Goal: Check status: Check status

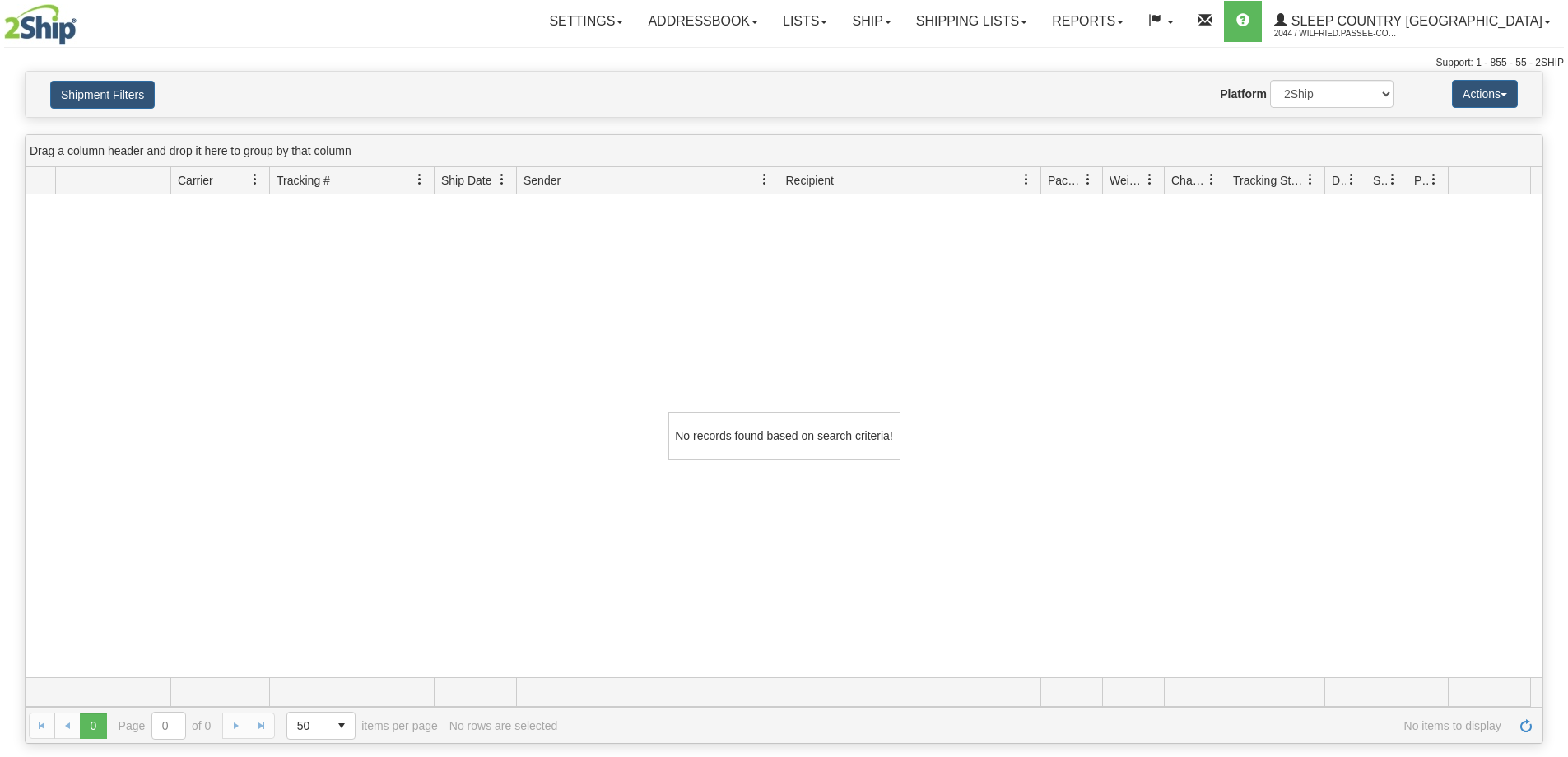
click at [1039, 17] on link "Shipping lists" at bounding box center [971, 22] width 135 height 42
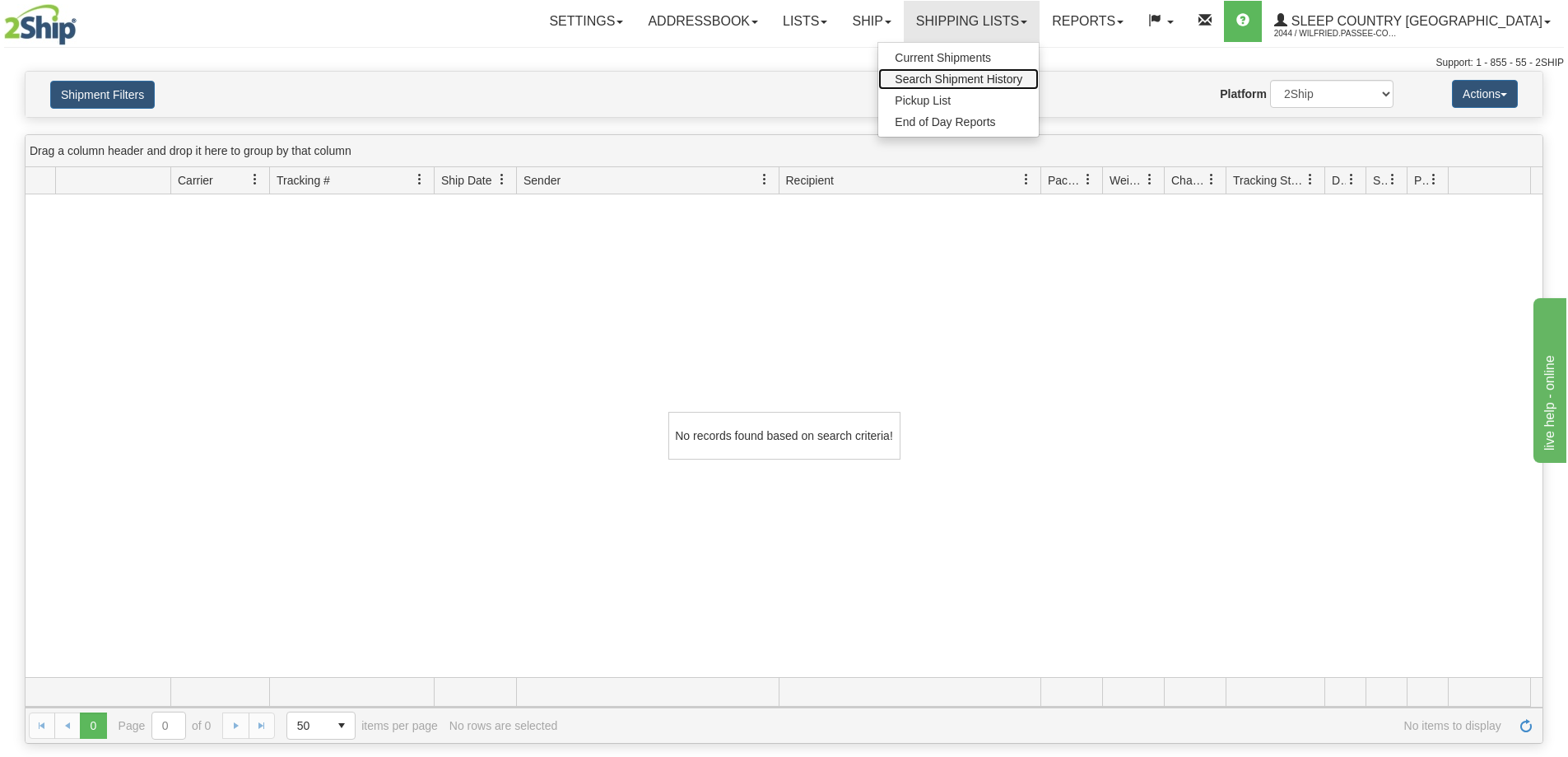
click at [1038, 71] on link "Search Shipment History" at bounding box center [958, 79] width 160 height 22
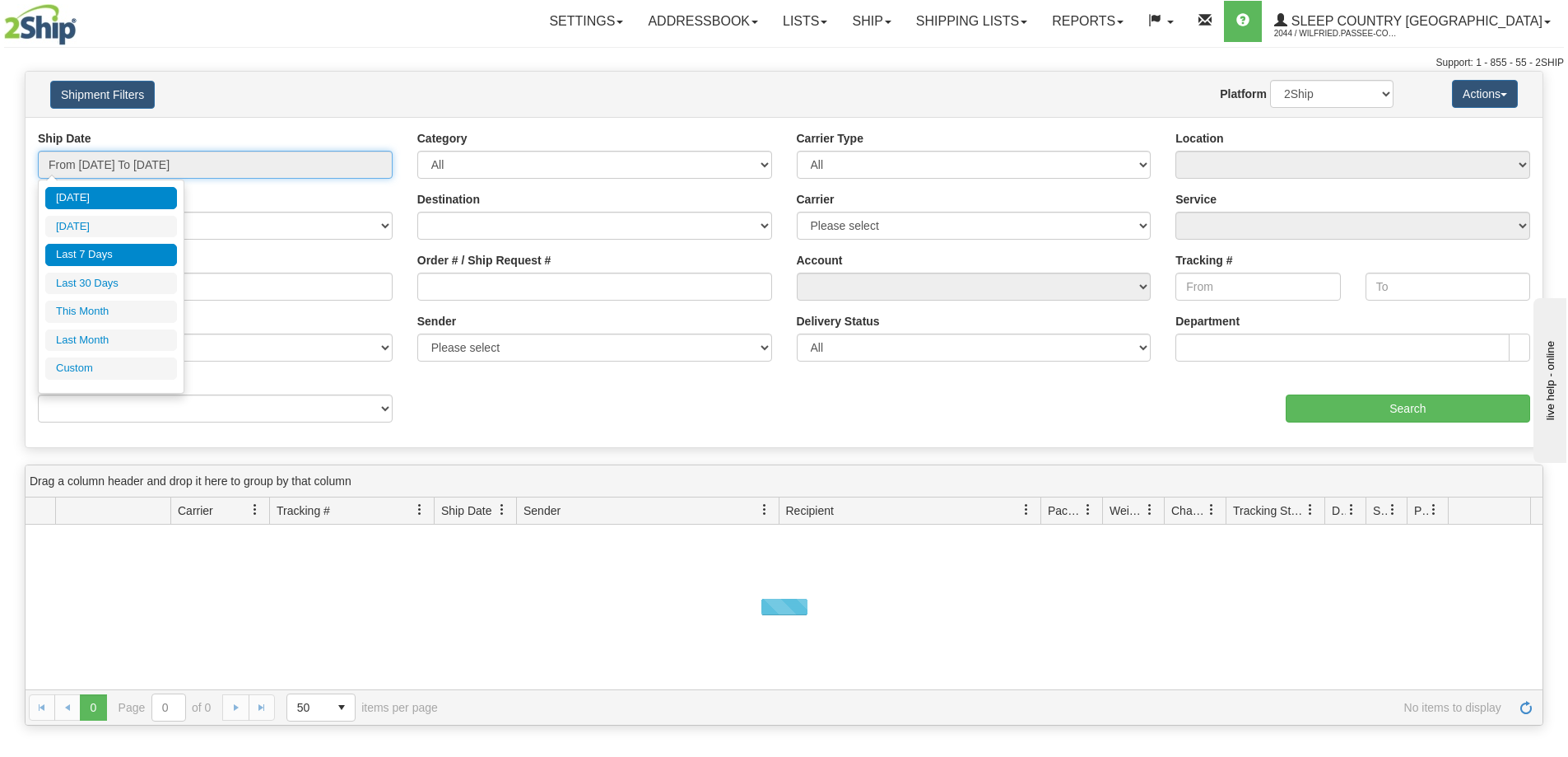
drag, startPoint x: 138, startPoint y: 164, endPoint x: 145, endPoint y: 244, distance: 80.3
click at [140, 167] on input "From 08/10/2025 To 08/11/2025" at bounding box center [214, 164] width 355 height 28
drag, startPoint x: 148, startPoint y: 283, endPoint x: 321, endPoint y: 280, distance: 173.0
click at [150, 283] on li "Last 30 Days" at bounding box center [111, 284] width 131 height 22
type input "From [DATE] To [DATE]"
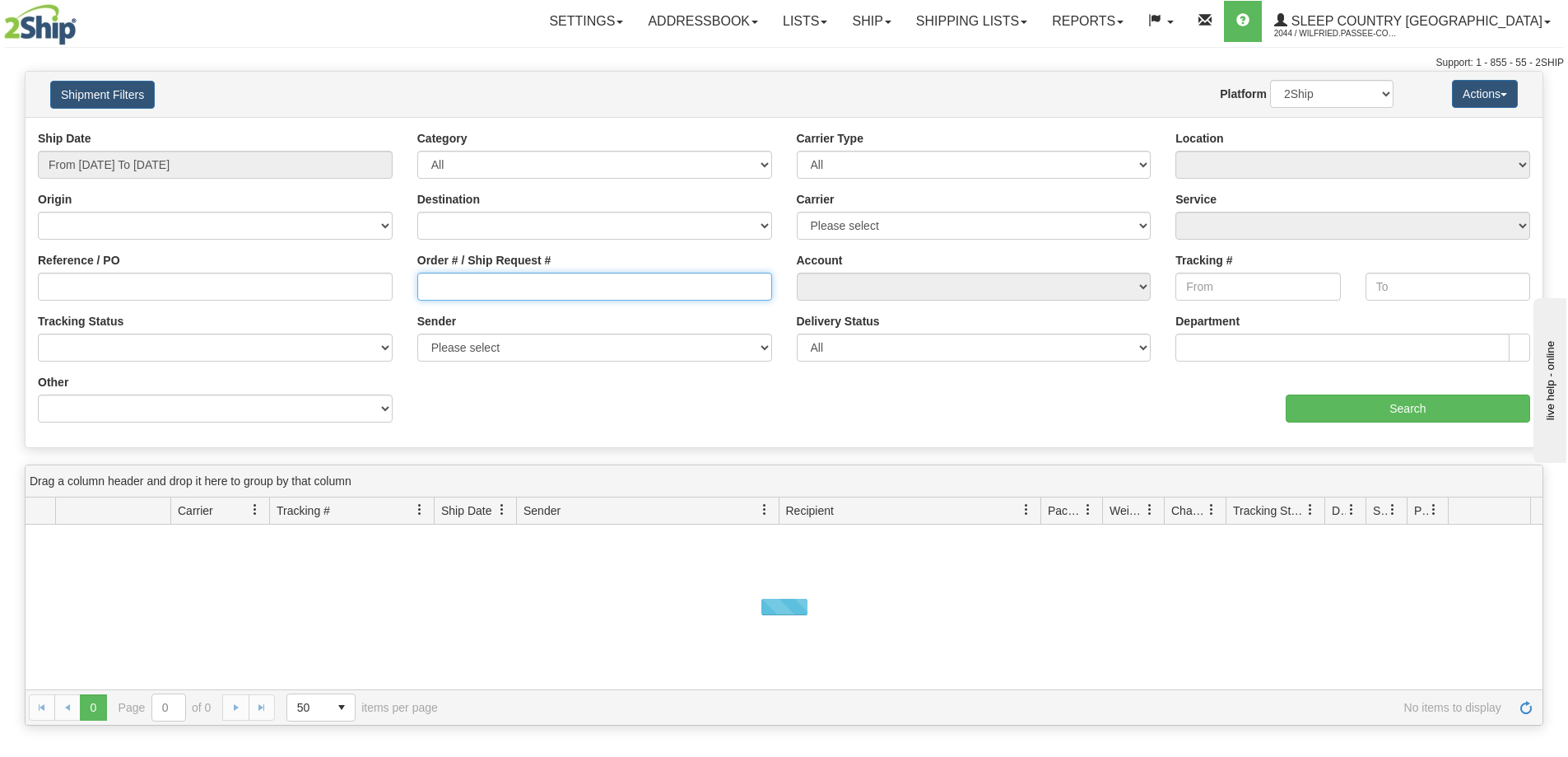
drag, startPoint x: 487, startPoint y: 298, endPoint x: 629, endPoint y: 308, distance: 142.4
click at [489, 301] on div "Order # / Ship Request #" at bounding box center [595, 283] width 379 height 61
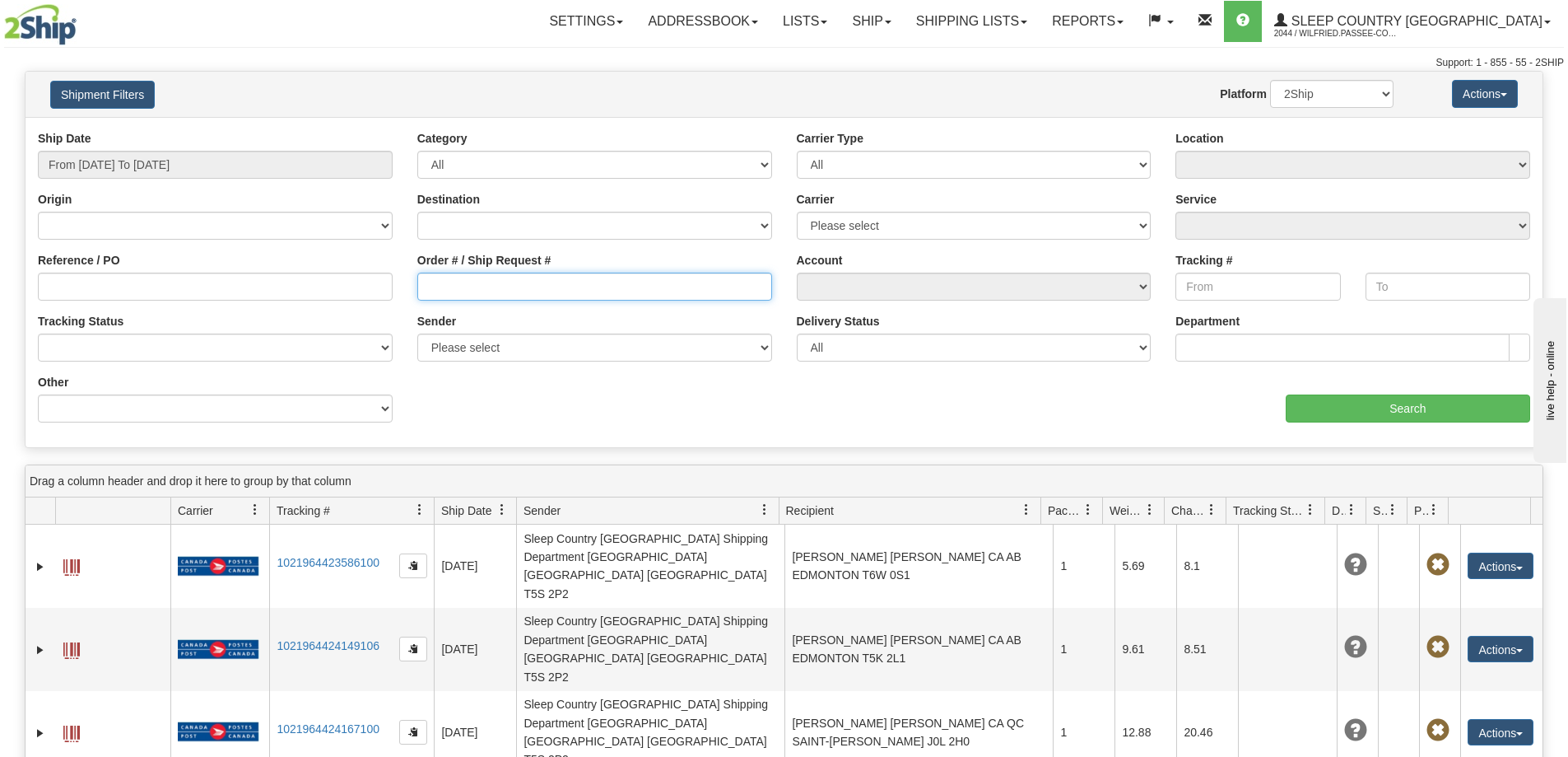
paste input "9002H950546"
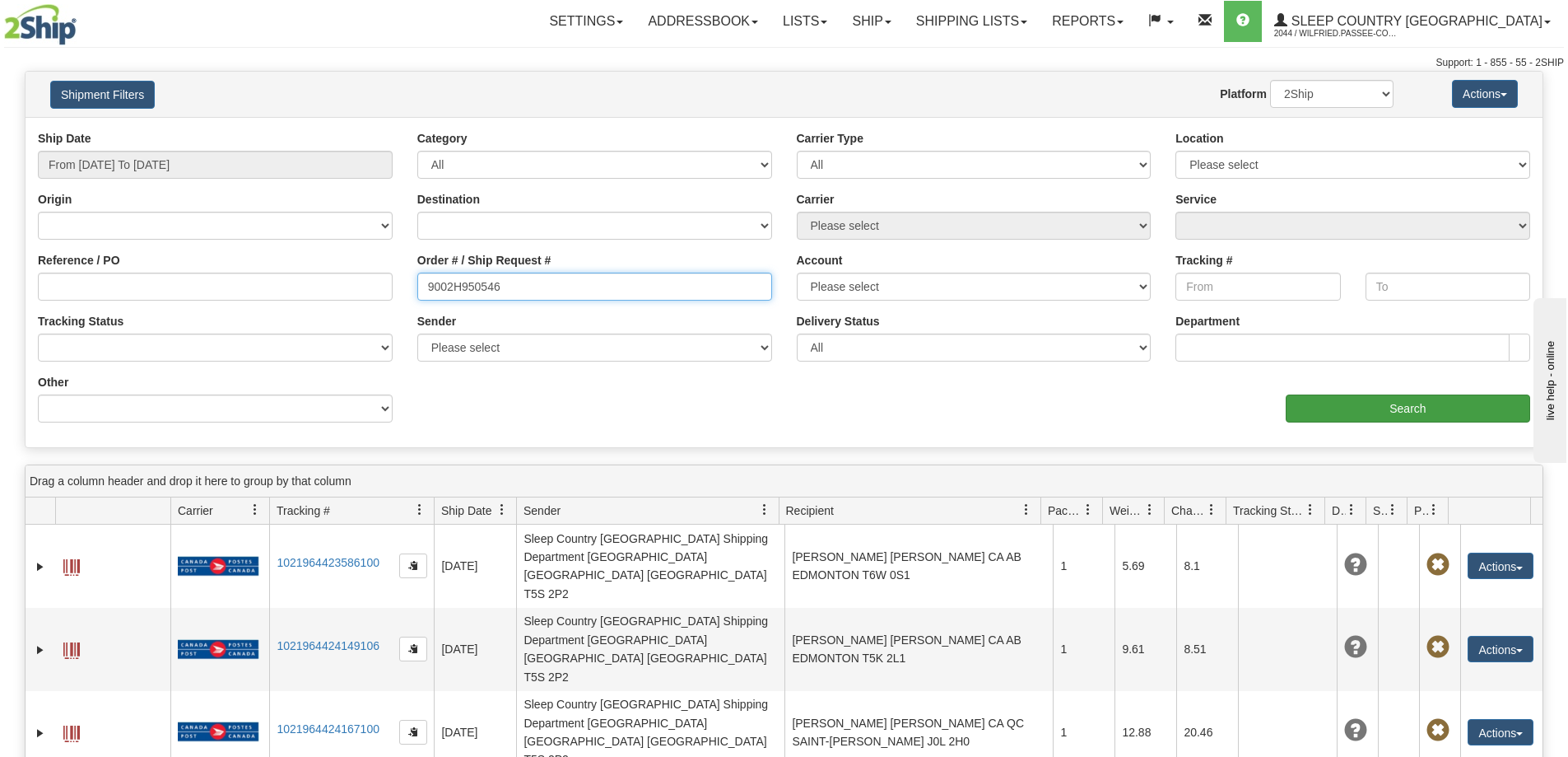
type input "9002H950546"
click at [1340, 413] on input "Search" at bounding box center [1407, 408] width 244 height 28
